Goal: Task Accomplishment & Management: Use online tool/utility

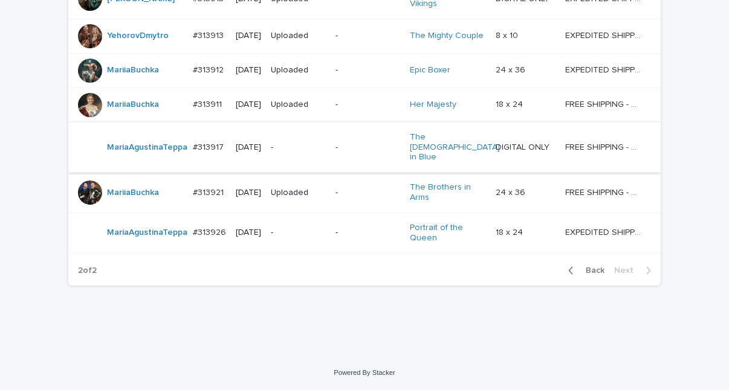
scroll to position [297, 0]
click at [640, 346] on div "Loading... Saving… Loading... Saving… Check Your Order Artist Name Date Design_…" at bounding box center [364, 128] width 729 height 457
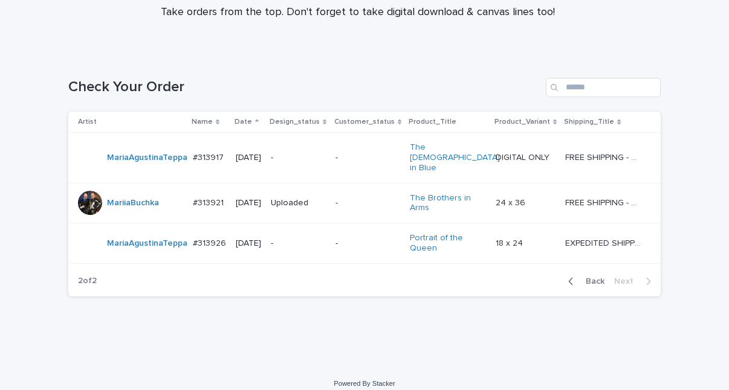
scroll to position [95, 0]
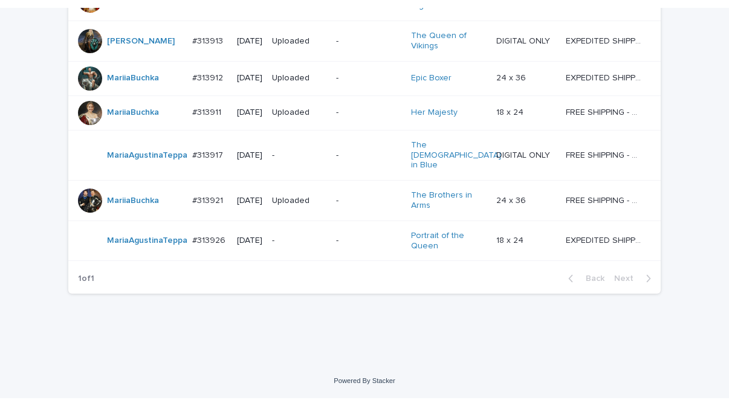
scroll to position [1179, 0]
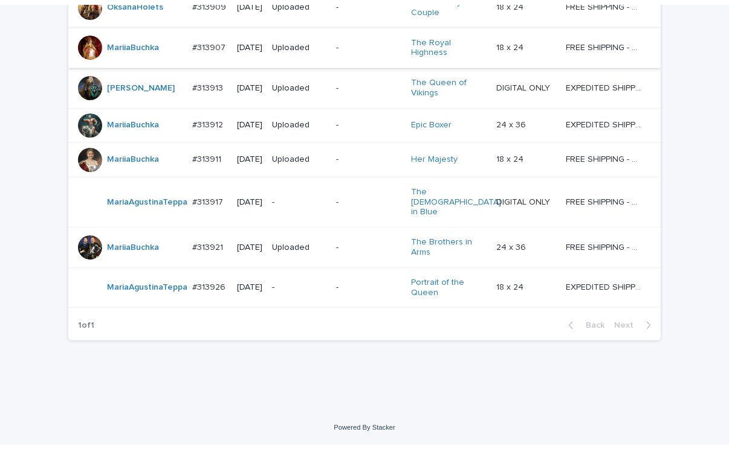
scroll to position [1119, 0]
